Goal: Task Accomplishment & Management: Use online tool/utility

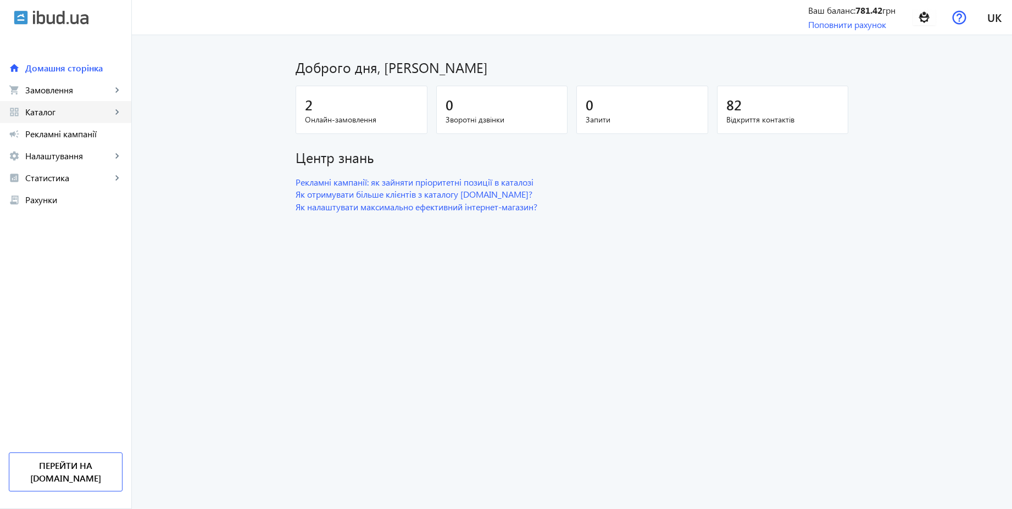
click at [49, 113] on span "Каталог" at bounding box center [68, 112] width 86 height 11
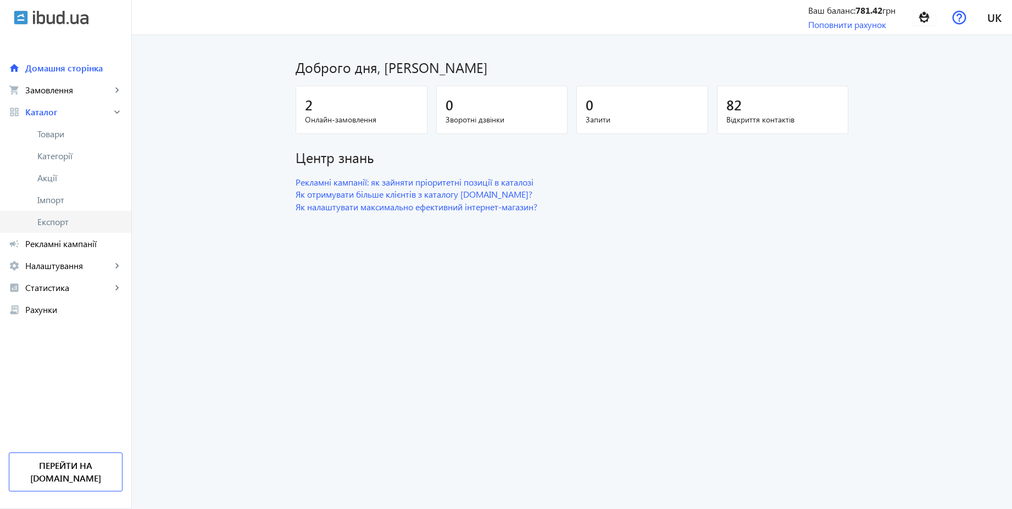
click at [51, 220] on span "Експорт" at bounding box center [79, 221] width 85 height 11
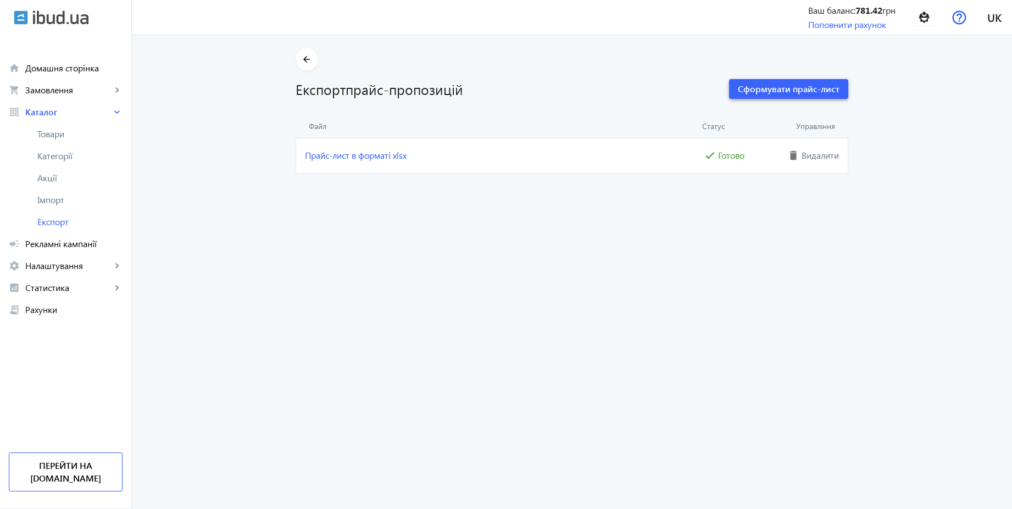
click at [827, 93] on span "Сформувати прайс-лист" at bounding box center [789, 89] width 102 height 12
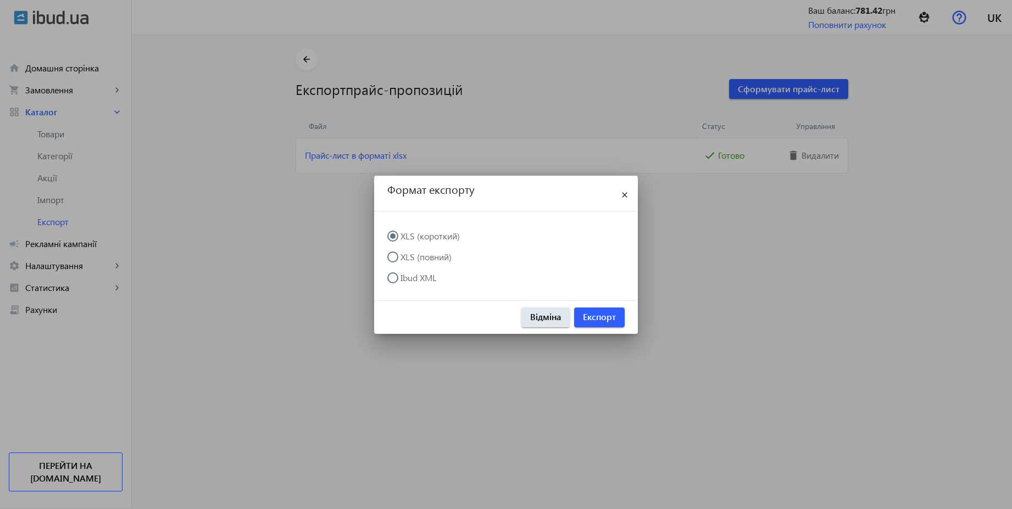
click at [396, 270] on div at bounding box center [393, 278] width 26 height 26
radio input "false"
radio input "true"
click at [605, 311] on span "Експорт" at bounding box center [599, 317] width 33 height 12
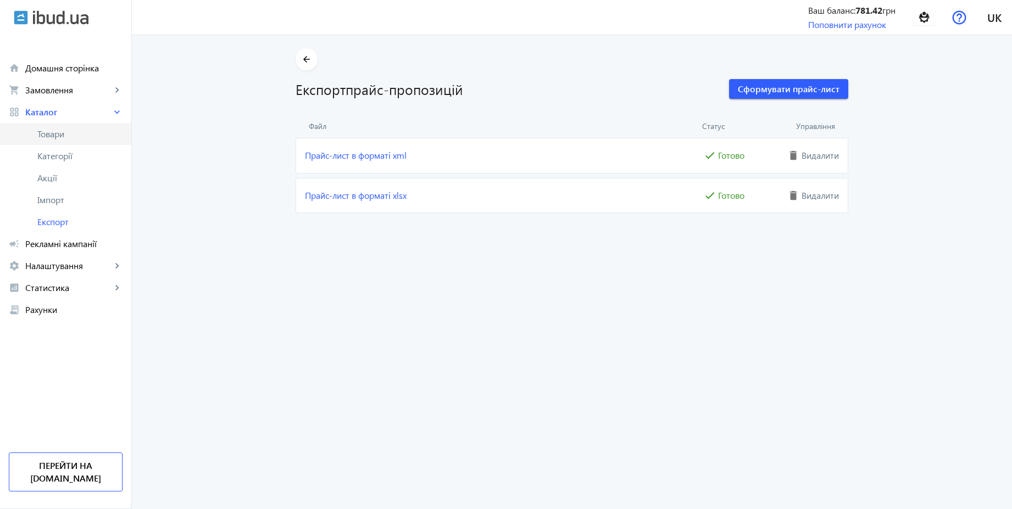
click at [51, 131] on span "Товари" at bounding box center [79, 134] width 85 height 11
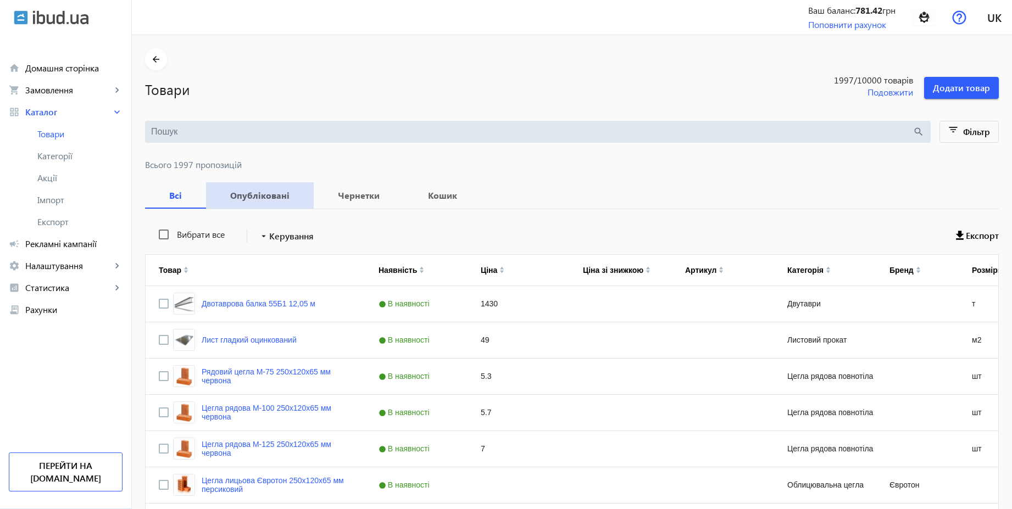
click at [258, 199] on b "Опубліковані" at bounding box center [259, 195] width 81 height 9
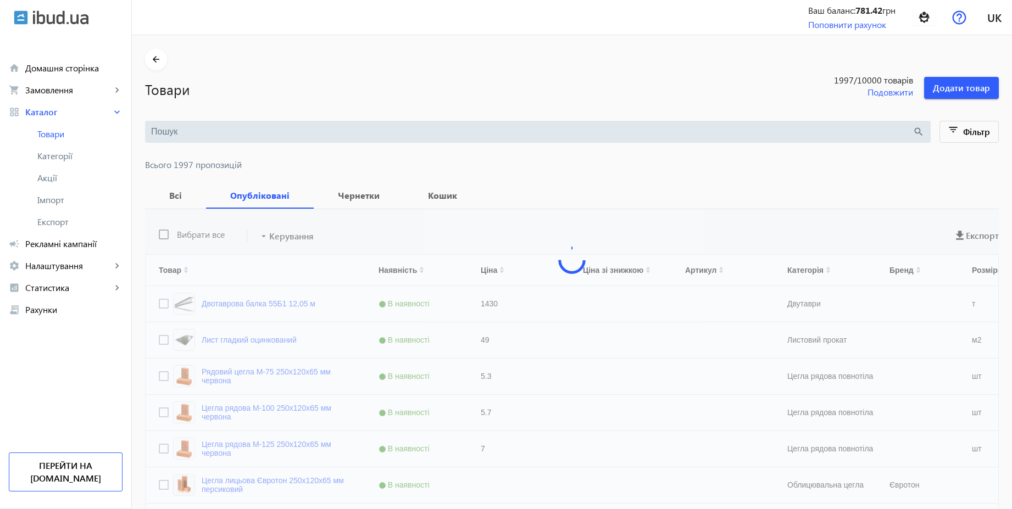
click at [345, 126] on input "search" at bounding box center [532, 132] width 762 height 12
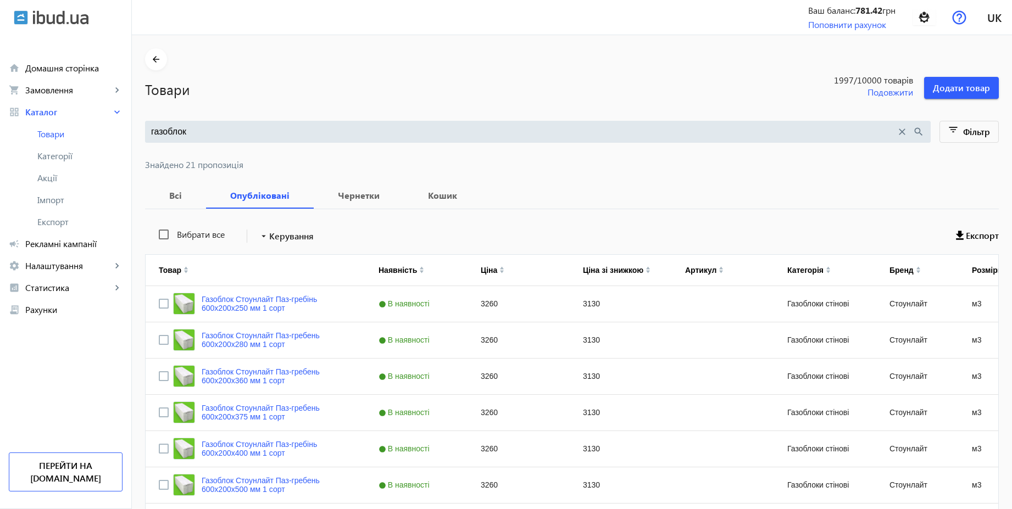
type input "газоблок"
